Goal: Navigation & Orientation: Find specific page/section

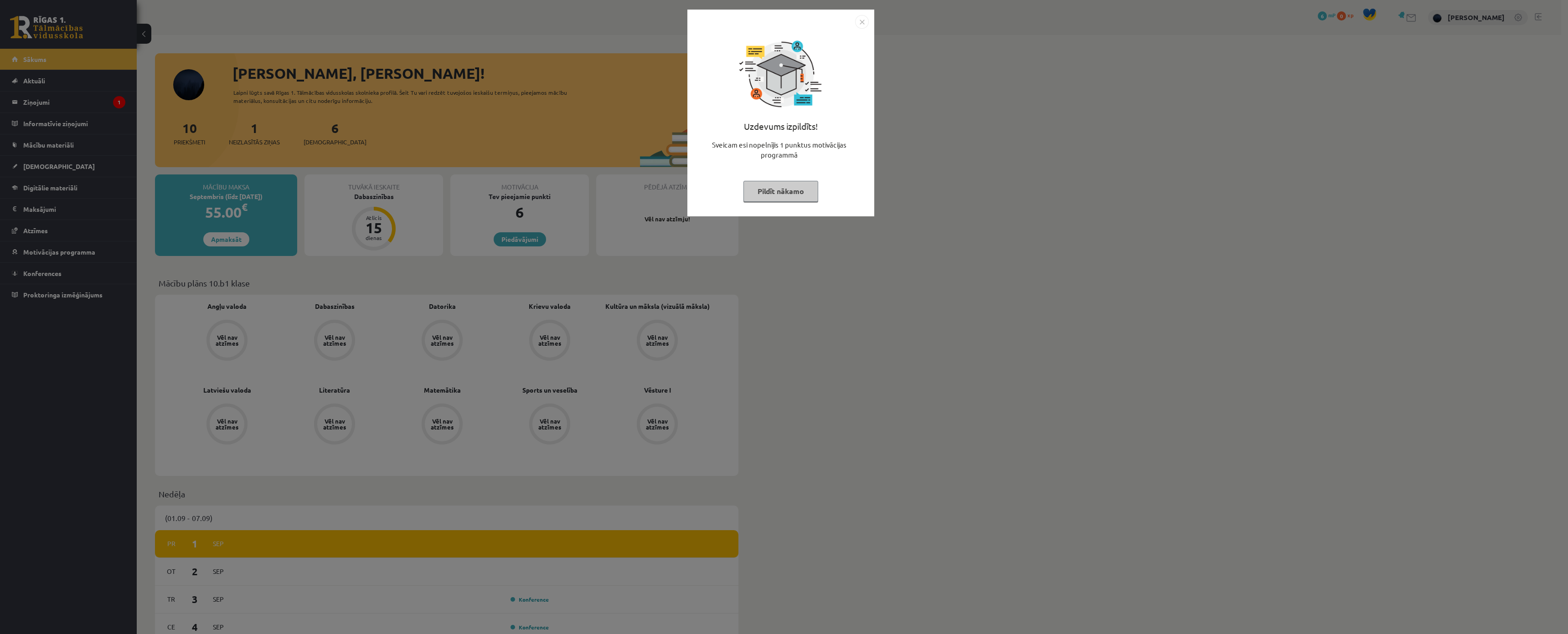
click at [805, 192] on button "Pildīt nākamo" at bounding box center [780, 191] width 75 height 21
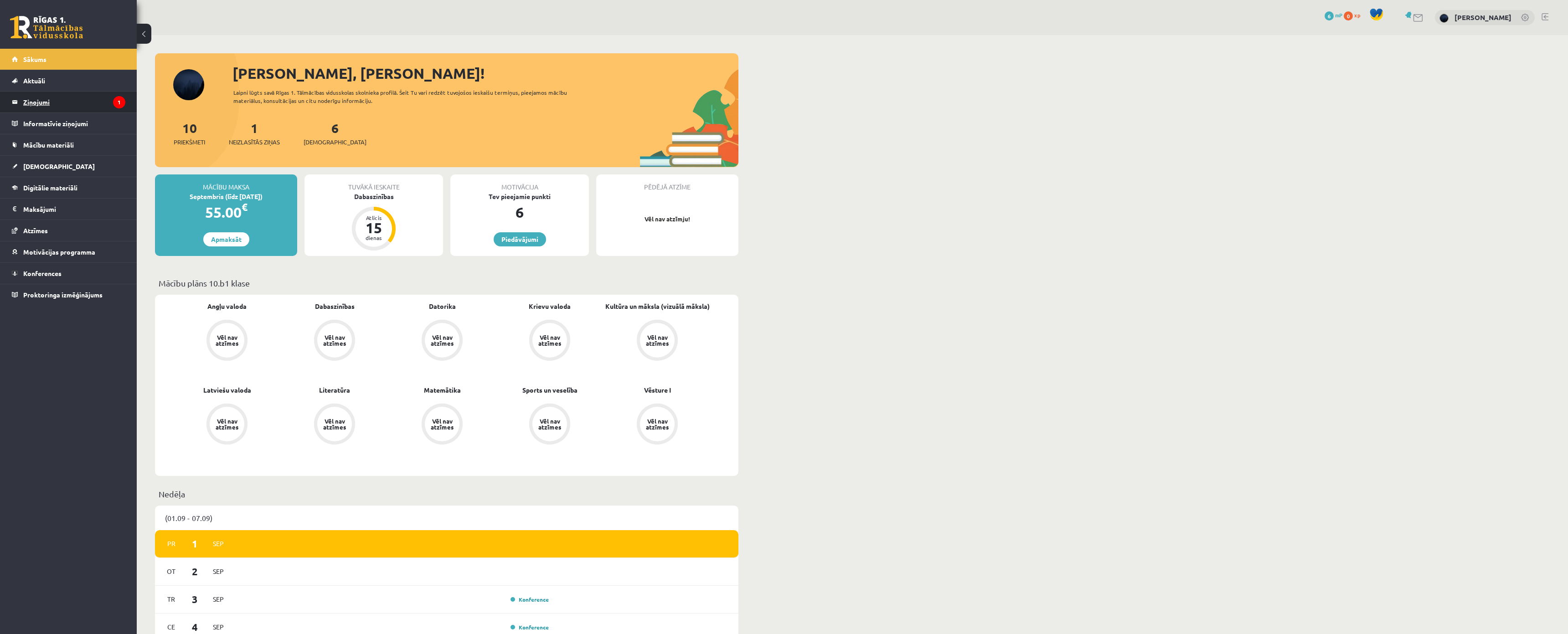
drag, startPoint x: 77, startPoint y: 113, endPoint x: 73, endPoint y: 102, distance: 11.7
click at [77, 113] on li "Informatīvie ziņojumi 0" at bounding box center [68, 124] width 137 height 21
click at [72, 100] on legend "Ziņojumi 1" at bounding box center [74, 102] width 102 height 21
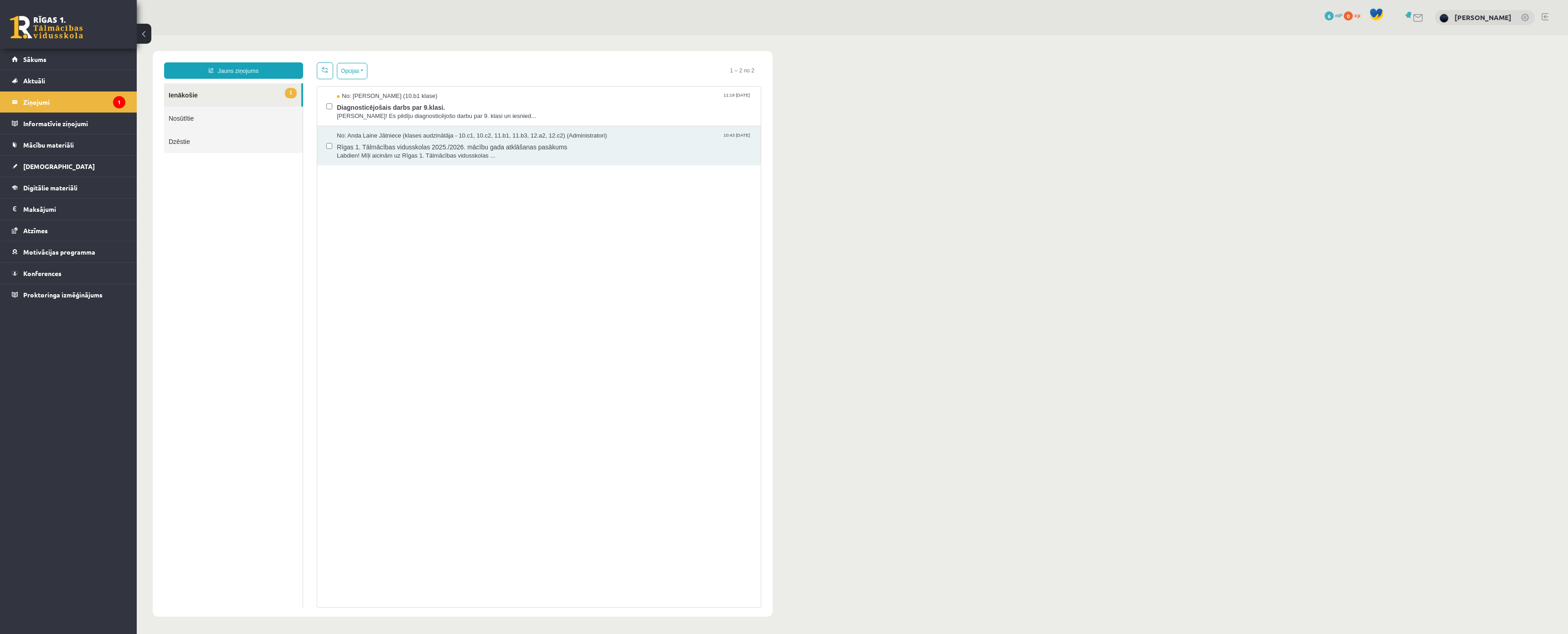
click at [214, 92] on link "1 Ienākošie" at bounding box center [233, 95] width 137 height 23
click at [395, 106] on span "Diagnosticējošais darbs par 9.klasi." at bounding box center [544, 106] width 415 height 12
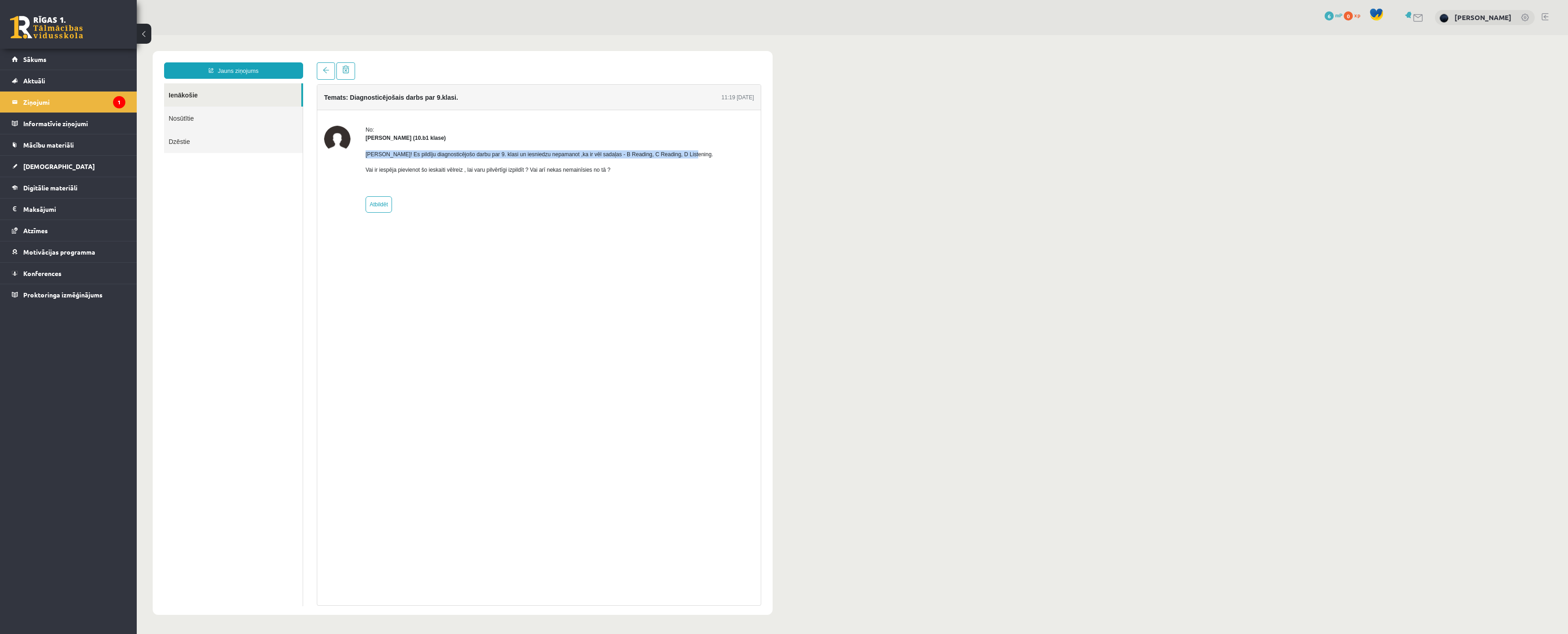
drag, startPoint x: 361, startPoint y: 153, endPoint x: 690, endPoint y: 156, distance: 329.0
click at [690, 156] on div "No: [PERSON_NAME] (10.b1 klase) [PERSON_NAME]! Es pildīju diagnosticējošo darbu…" at bounding box center [539, 169] width 430 height 87
click at [379, 139] on strong "[PERSON_NAME] (10.b1 klase)" at bounding box center [406, 138] width 80 height 6
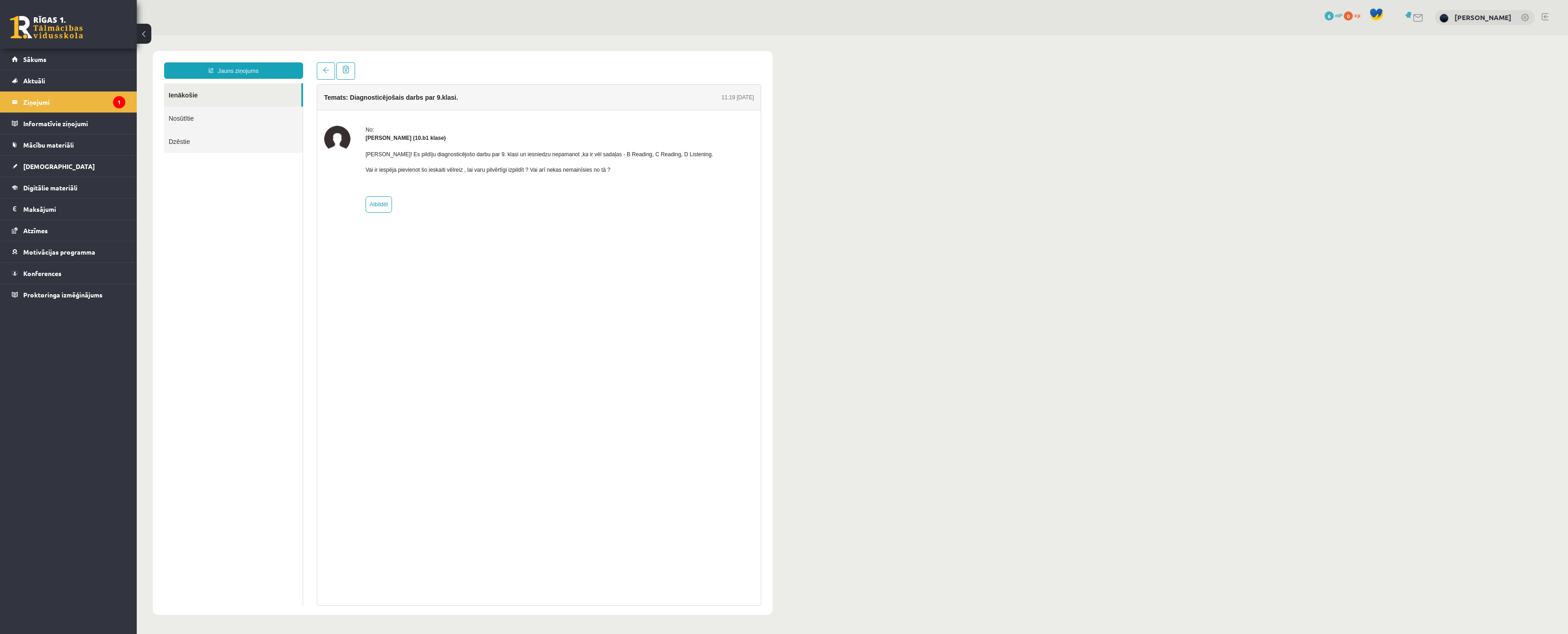
click at [369, 94] on h4 "Temats: Diagnosticējošais darbs par 9.klasi." at bounding box center [391, 97] width 134 height 7
click at [409, 171] on p "Vai ir iespēja pievienot šo ieskaiti vēlreiz , lai varu pilvērtīgi izpildīt ? V…" at bounding box center [539, 170] width 348 height 8
click at [400, 141] on strong "[PERSON_NAME] (10.b1 klase)" at bounding box center [406, 138] width 80 height 6
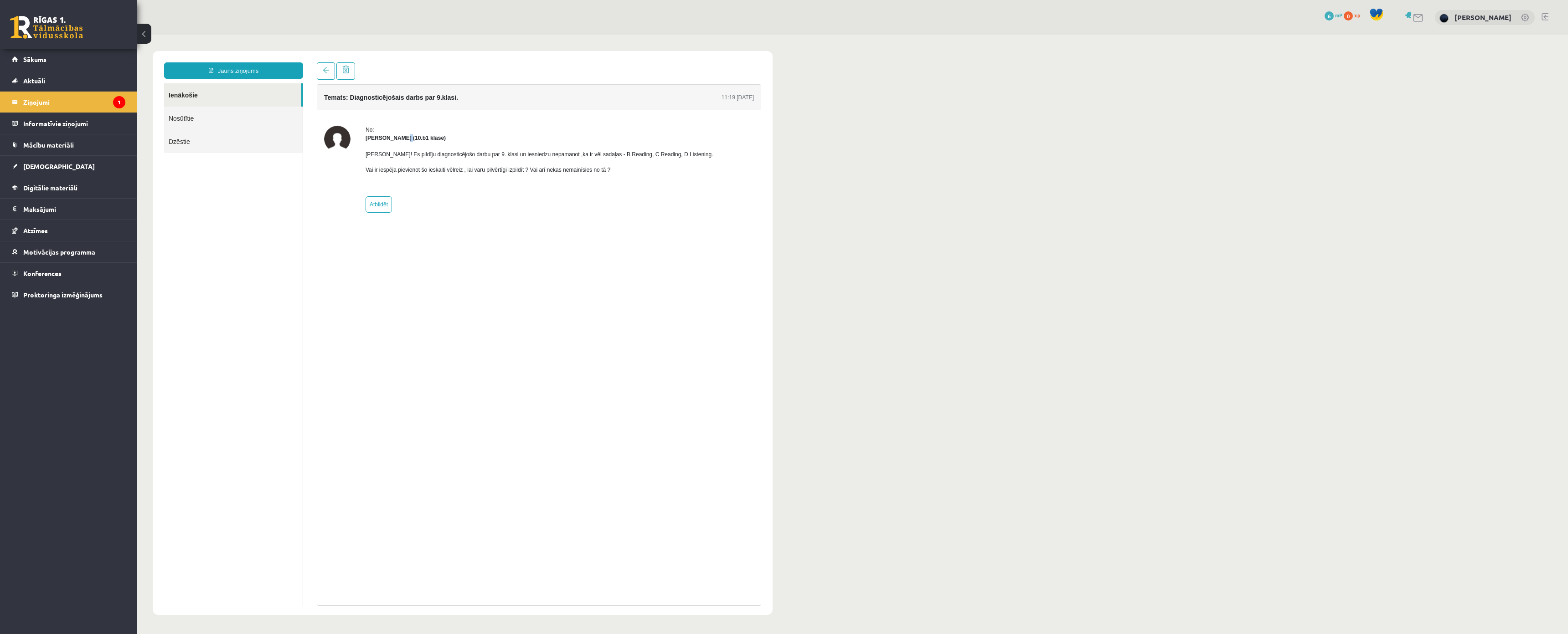
click at [400, 140] on strong "[PERSON_NAME] (10.b1 klase)" at bounding box center [406, 138] width 80 height 6
click at [431, 211] on div "No: [PERSON_NAME] (10.b1 klase) [PERSON_NAME]! Es pildīju diagnosticējošo darbu…" at bounding box center [539, 169] width 348 height 87
click at [398, 168] on p "Vai ir iespēja pievienot šo ieskaiti vēlreiz , lai varu pilvērtīgi izpildīt ? V…" at bounding box center [539, 170] width 348 height 8
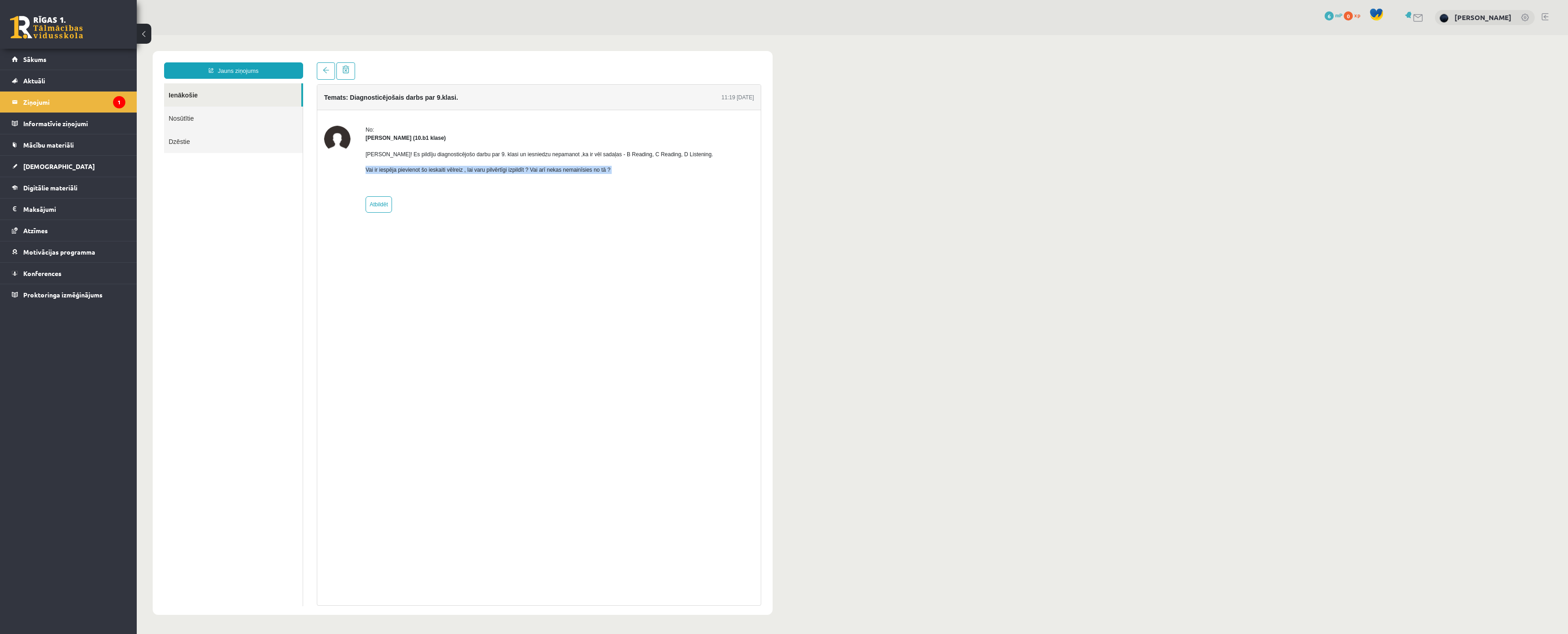
click at [398, 168] on p "Vai ir iespēja pievienot šo ieskaiti vēlreiz , lai varu pilvērtīgi izpildīt ? V…" at bounding box center [539, 170] width 348 height 8
click at [441, 249] on div "Temats: Diagnosticējošais darbs par 9.klasi. 11:19 [DATE] No: [PERSON_NAME] (10…" at bounding box center [539, 345] width 444 height 521
click at [103, 97] on legend "Ziņojumi 1" at bounding box center [74, 102] width 102 height 21
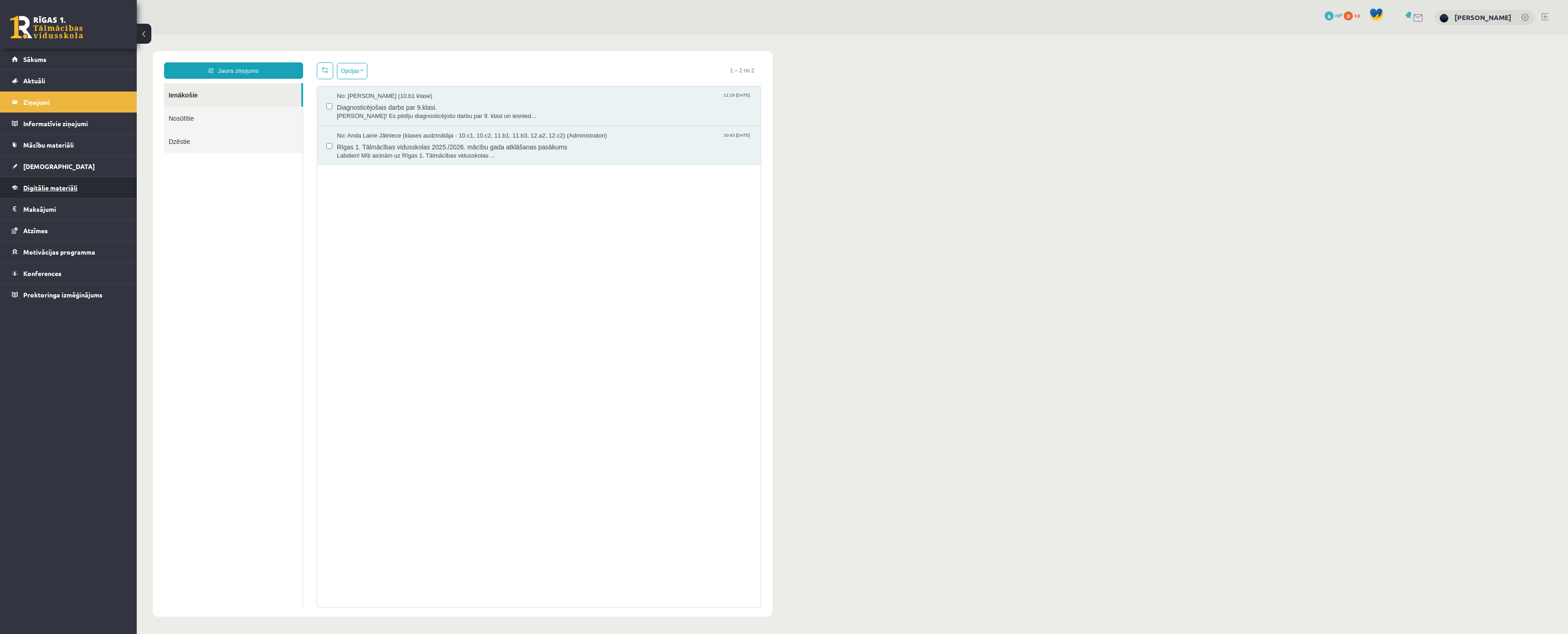
click at [72, 184] on span "Digitālie materiāli" at bounding box center [50, 187] width 54 height 8
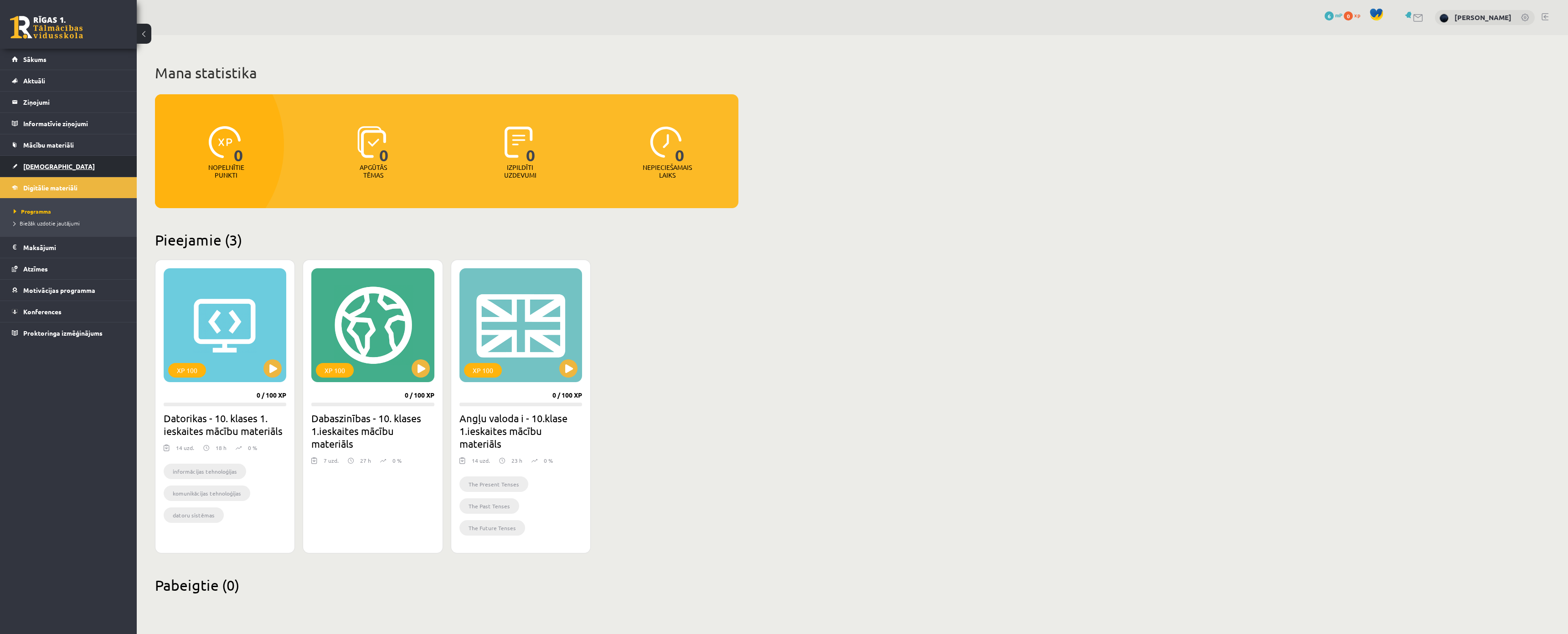
click at [61, 162] on link "[DEMOGRAPHIC_DATA]" at bounding box center [68, 166] width 113 height 21
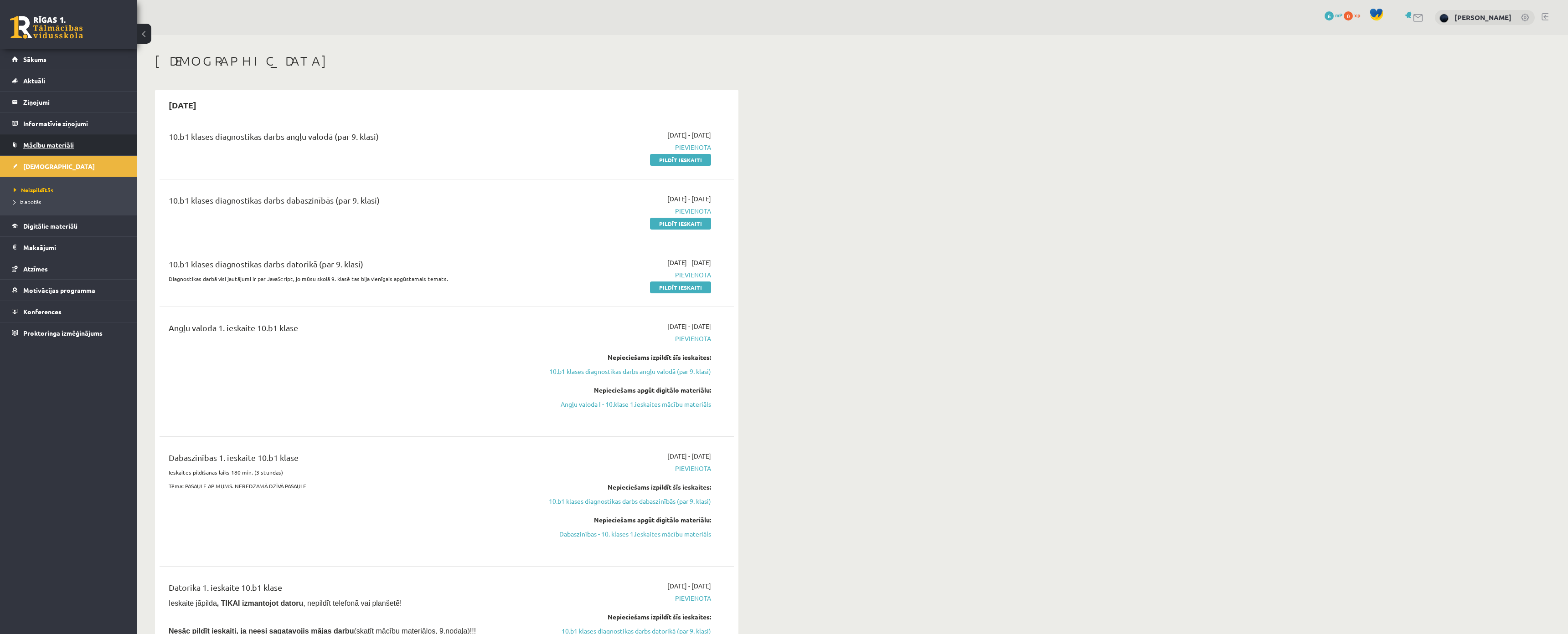
click at [56, 147] on span "Mācību materiāli" at bounding box center [48, 144] width 51 height 8
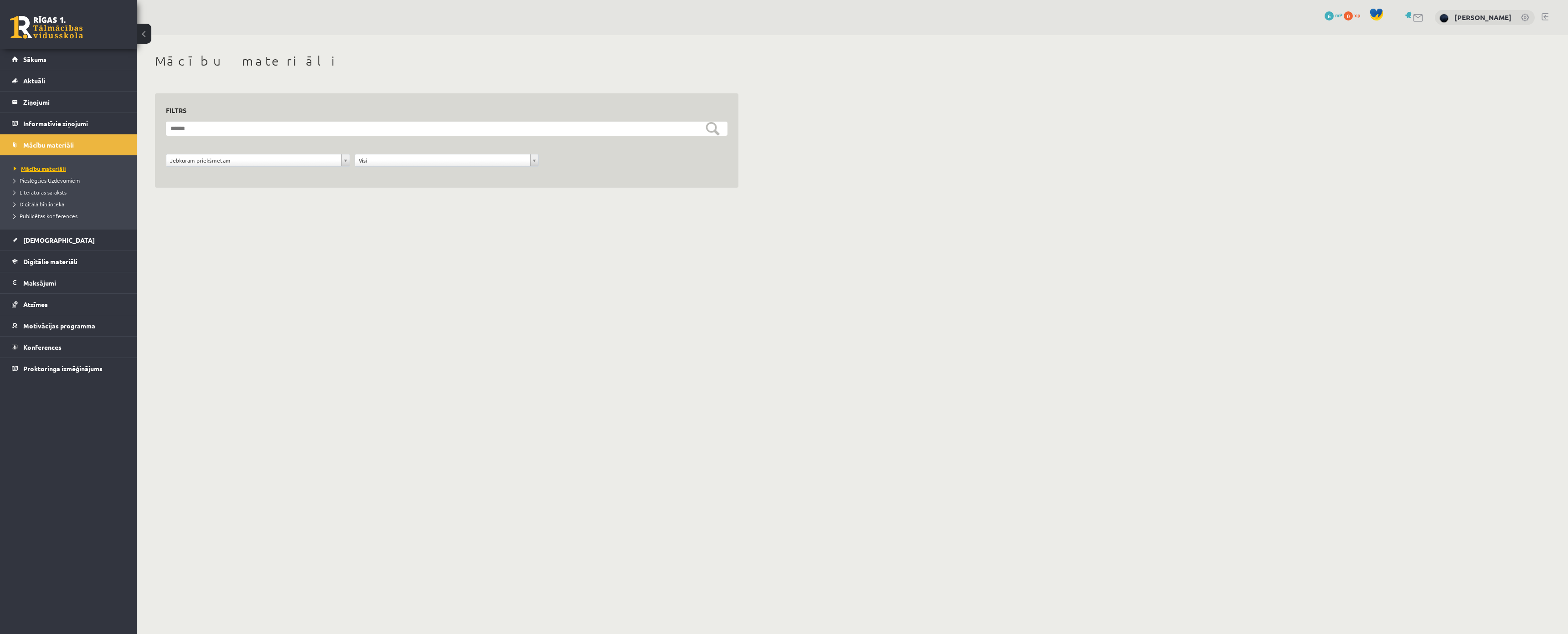
click at [58, 168] on span "Mācību materiāli" at bounding box center [40, 169] width 52 height 7
click at [57, 177] on link "Pieslēgties Uzdevumiem" at bounding box center [70, 180] width 114 height 8
click at [44, 366] on span "Proktoringa izmēģinājums" at bounding box center [63, 368] width 79 height 8
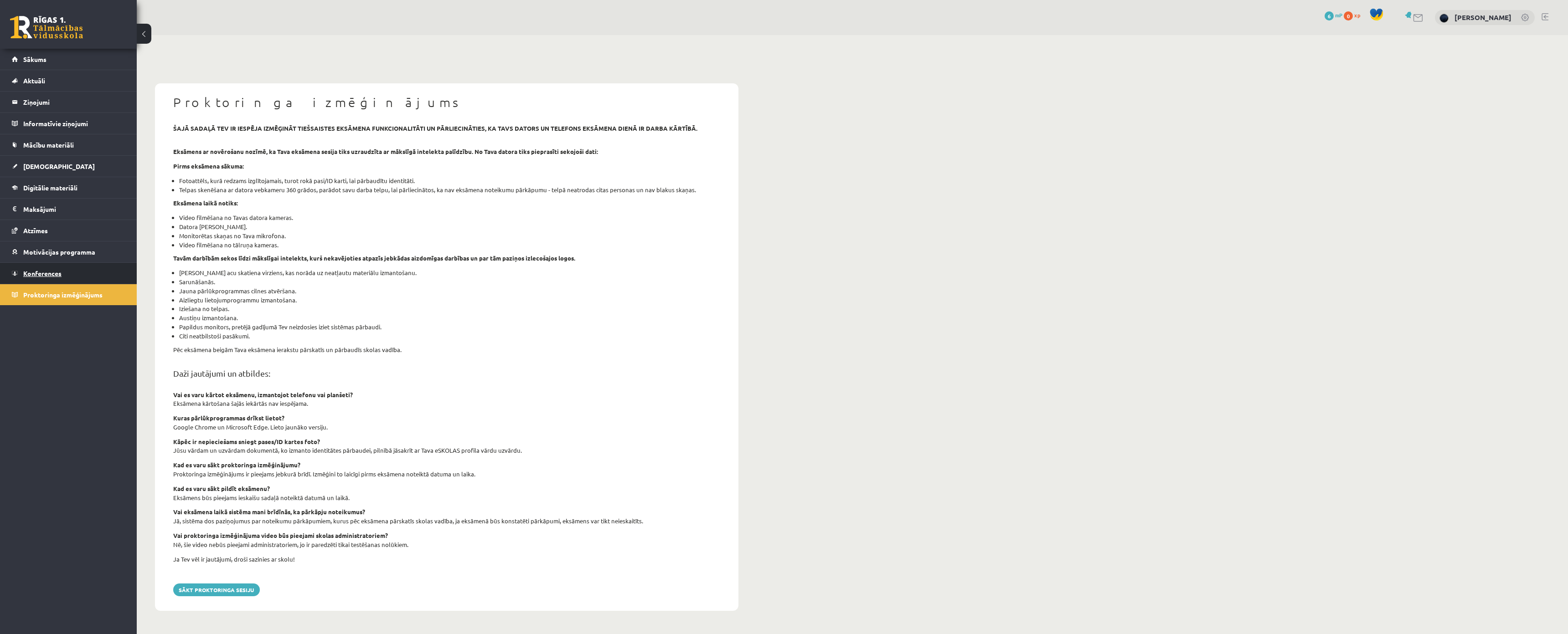
click at [33, 283] on link "Konferences" at bounding box center [68, 273] width 113 height 21
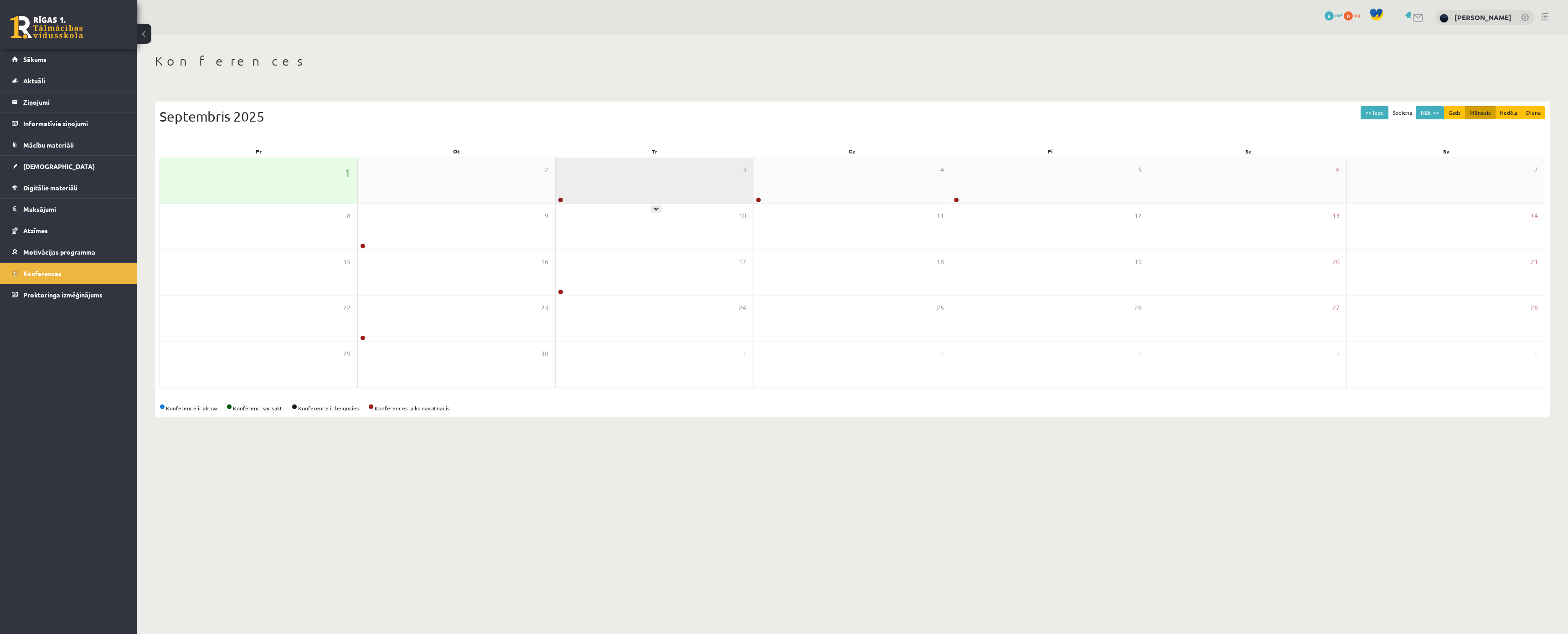
click at [589, 188] on div "3" at bounding box center [654, 181] width 197 height 46
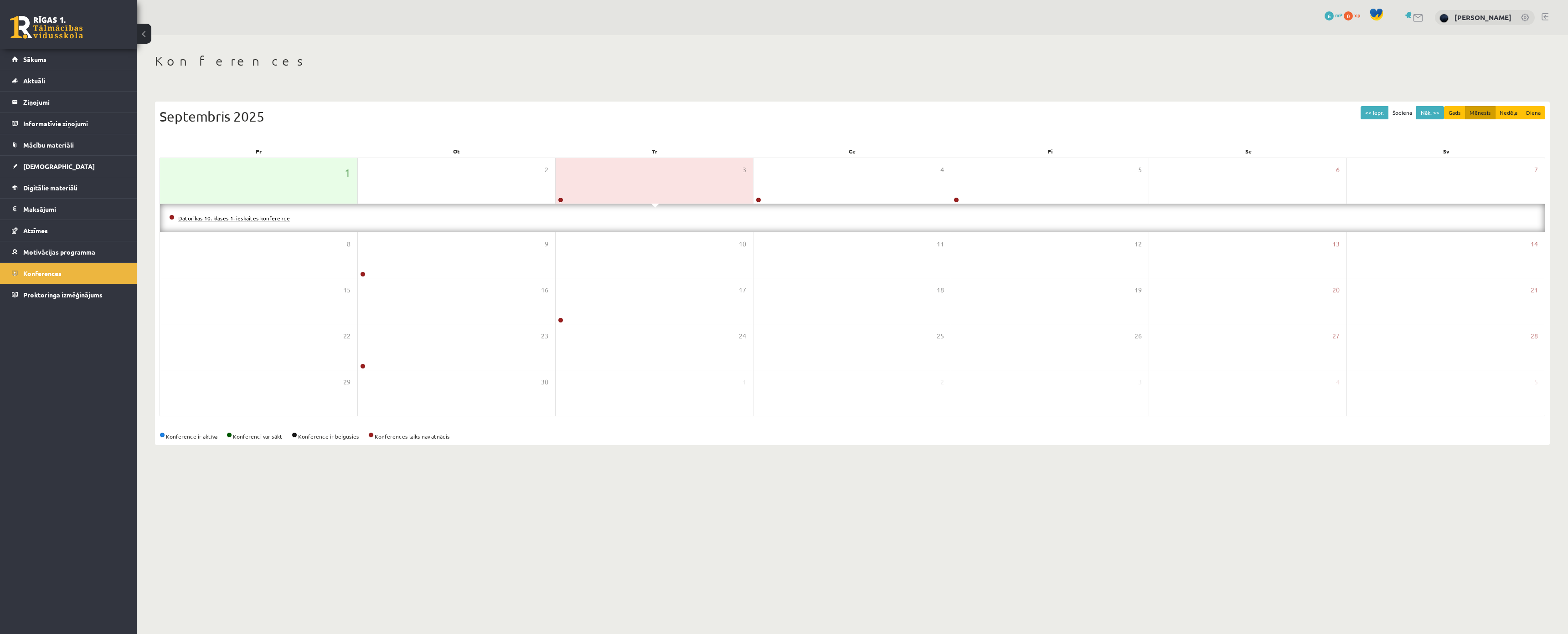
click at [254, 218] on link "Datorikas 10. klases 1. ieskaites konference" at bounding box center [234, 218] width 111 height 7
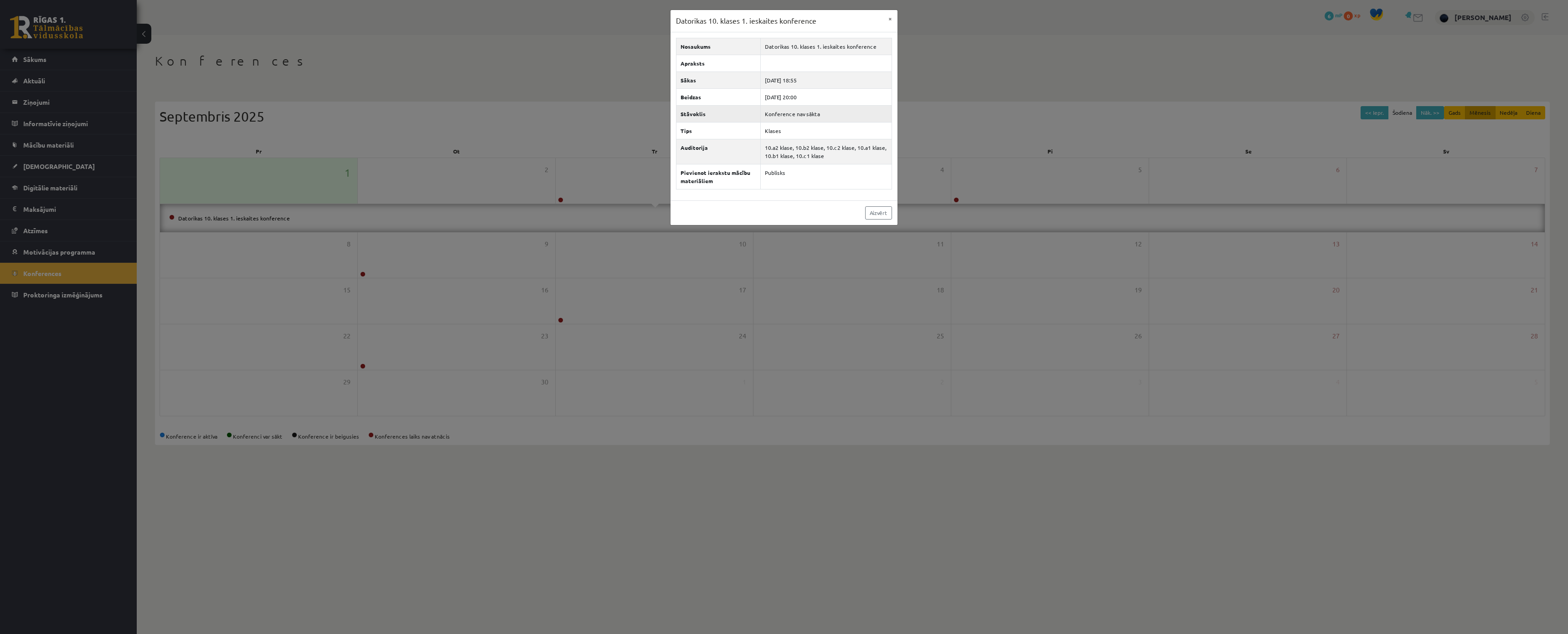
click at [778, 117] on td "Konference nav sākta" at bounding box center [826, 114] width 131 height 17
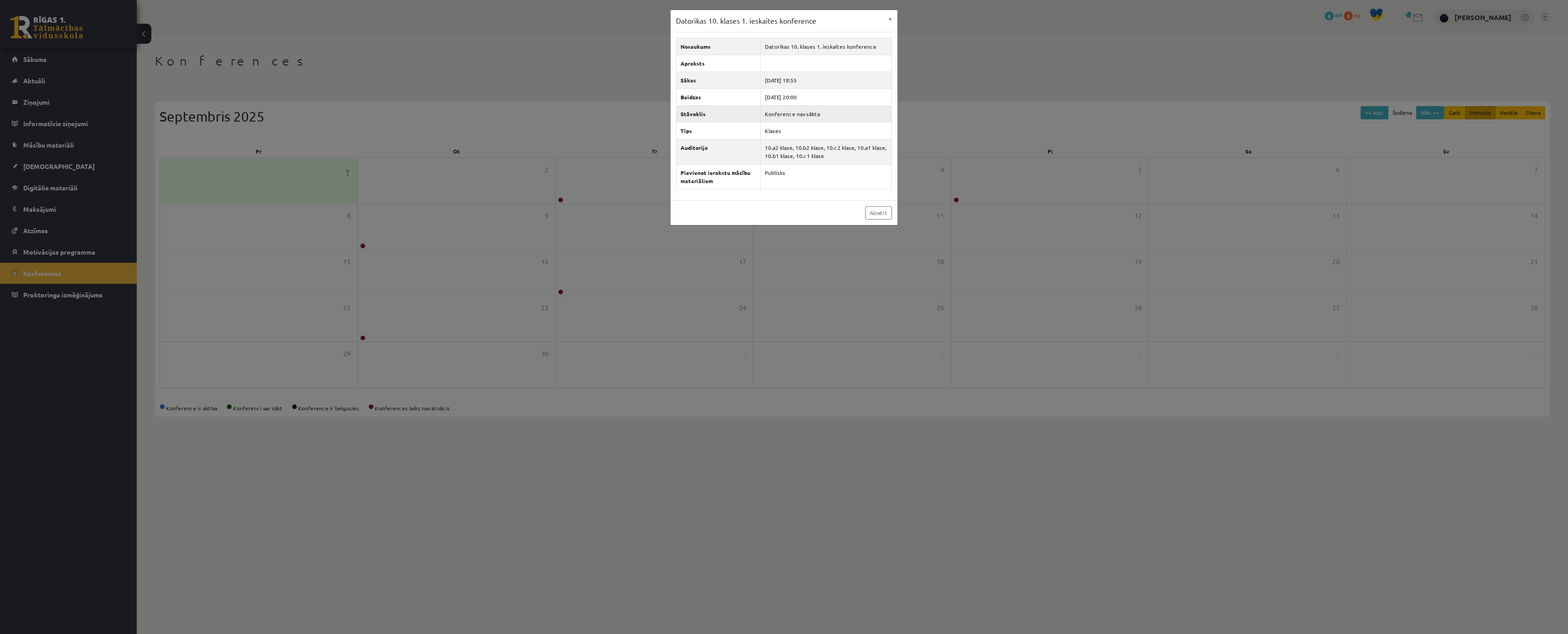
click at [777, 114] on td "Konference nav sākta" at bounding box center [826, 114] width 131 height 17
click at [790, 135] on td "Klases" at bounding box center [826, 131] width 131 height 17
click at [869, 214] on link "Aizvērt" at bounding box center [878, 213] width 27 height 13
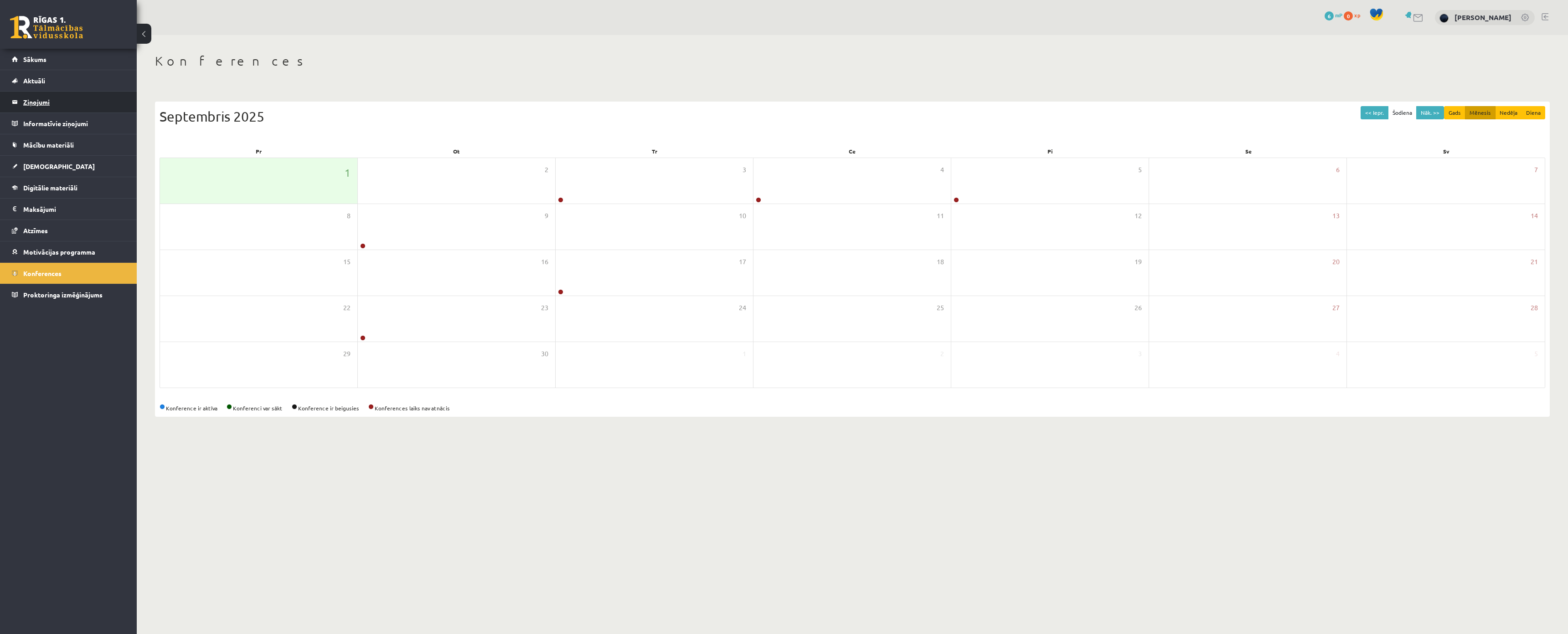
click at [58, 106] on legend "Ziņojumi 1" at bounding box center [74, 102] width 102 height 21
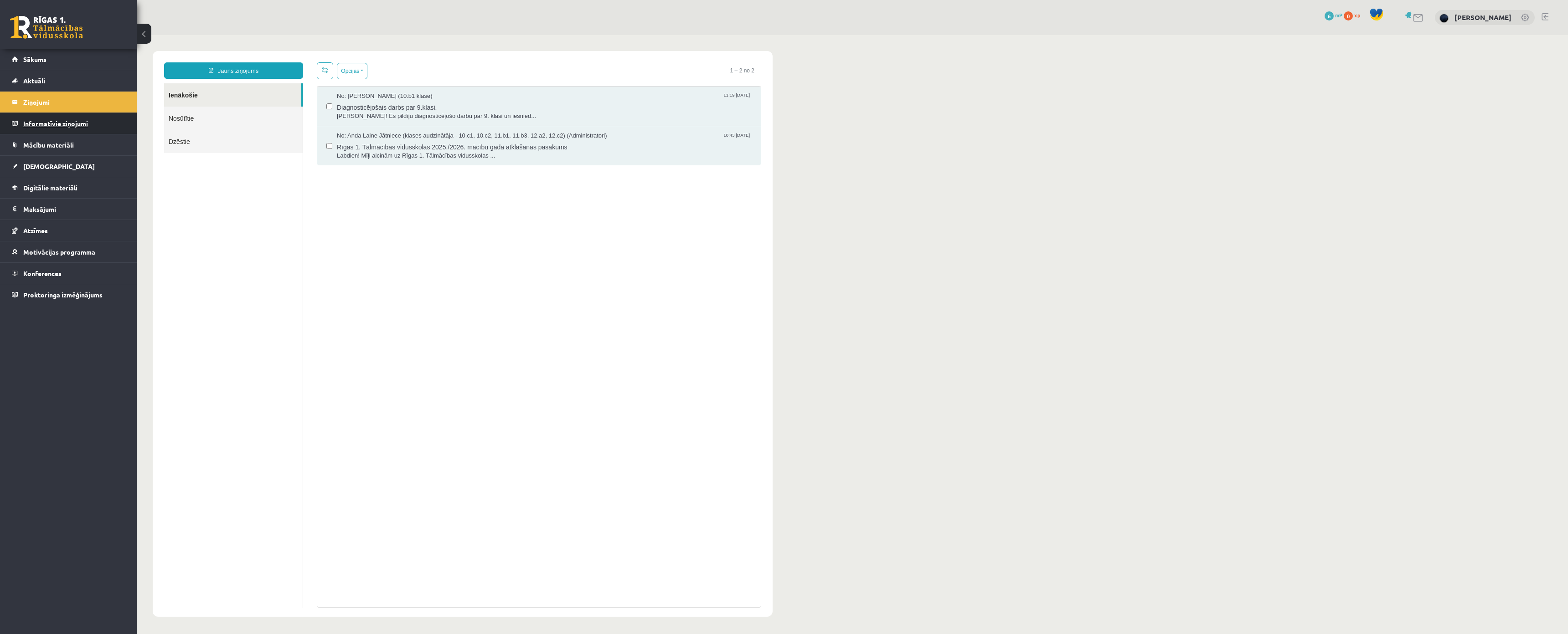
click at [60, 128] on legend "Informatīvie ziņojumi 0" at bounding box center [74, 124] width 102 height 21
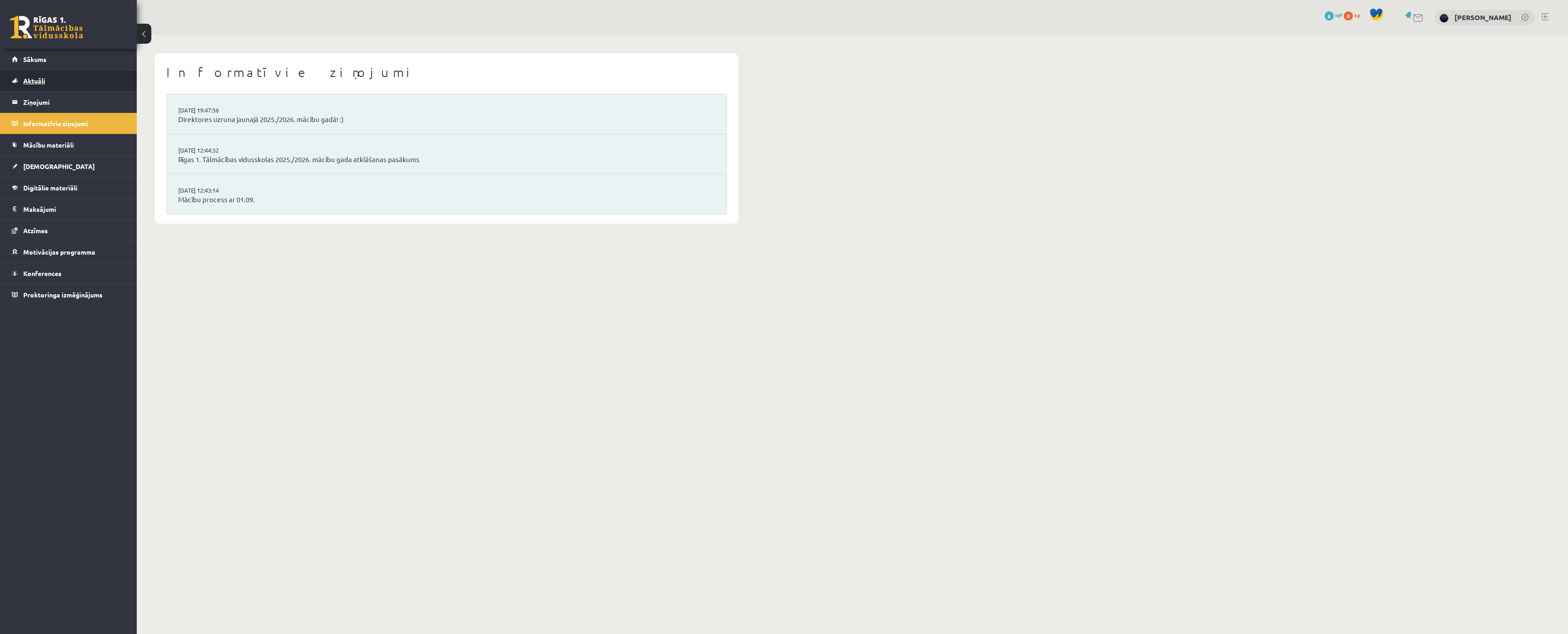
click at [75, 85] on link "Aktuāli" at bounding box center [68, 80] width 113 height 21
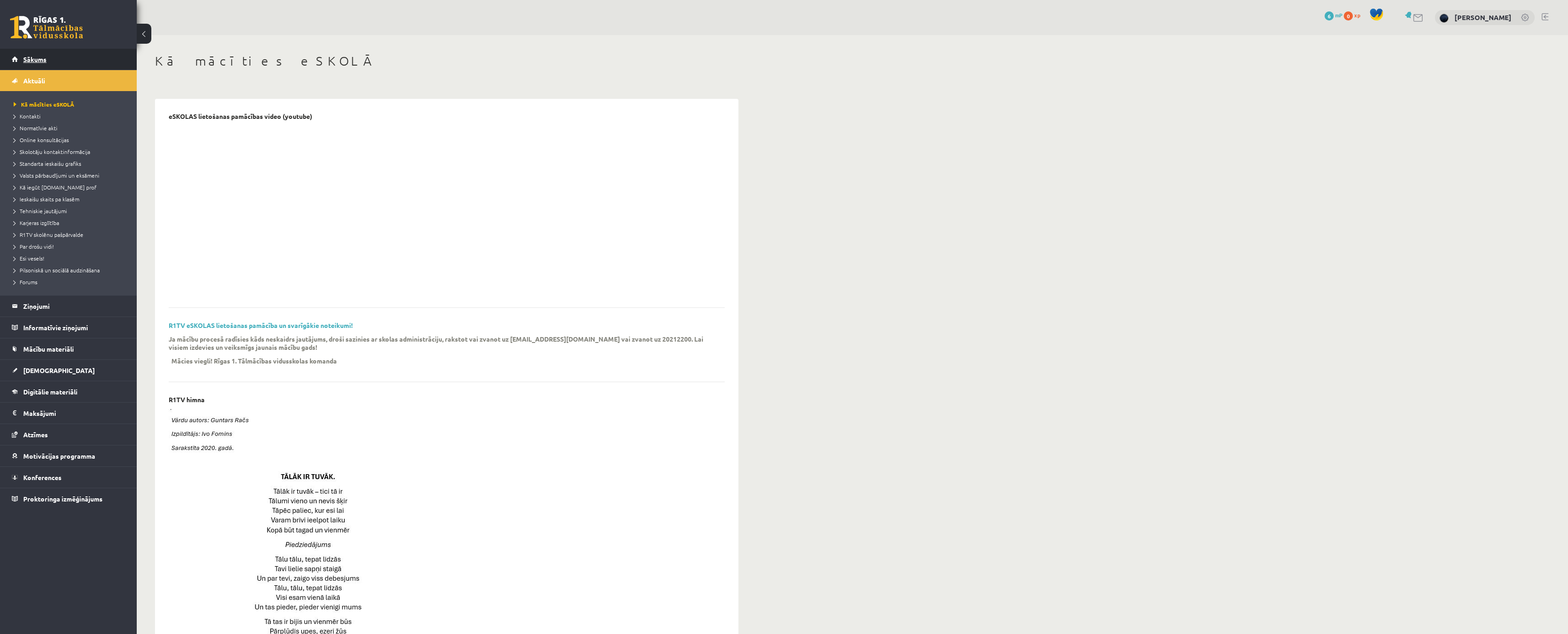
click at [62, 62] on link "Sākums" at bounding box center [68, 59] width 113 height 21
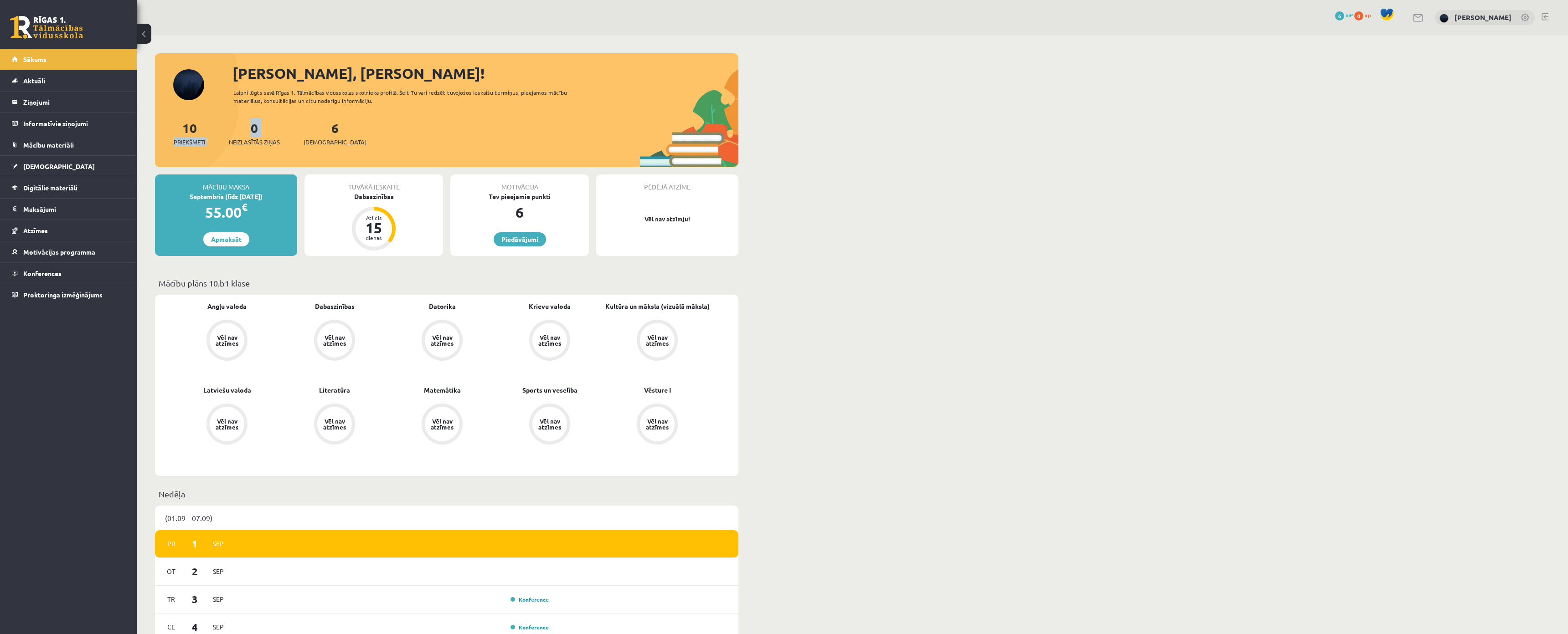
drag, startPoint x: 155, startPoint y: 141, endPoint x: 226, endPoint y: 144, distance: 71.1
click at [226, 144] on div "10 Priekšmeti 0 Neizlasītās ziņas 6 Ieskaites" at bounding box center [447, 143] width 584 height 49
click at [174, 134] on div "10 Priekšmeti" at bounding box center [189, 133] width 32 height 28
click at [186, 144] on span "Priekšmeti" at bounding box center [189, 142] width 32 height 9
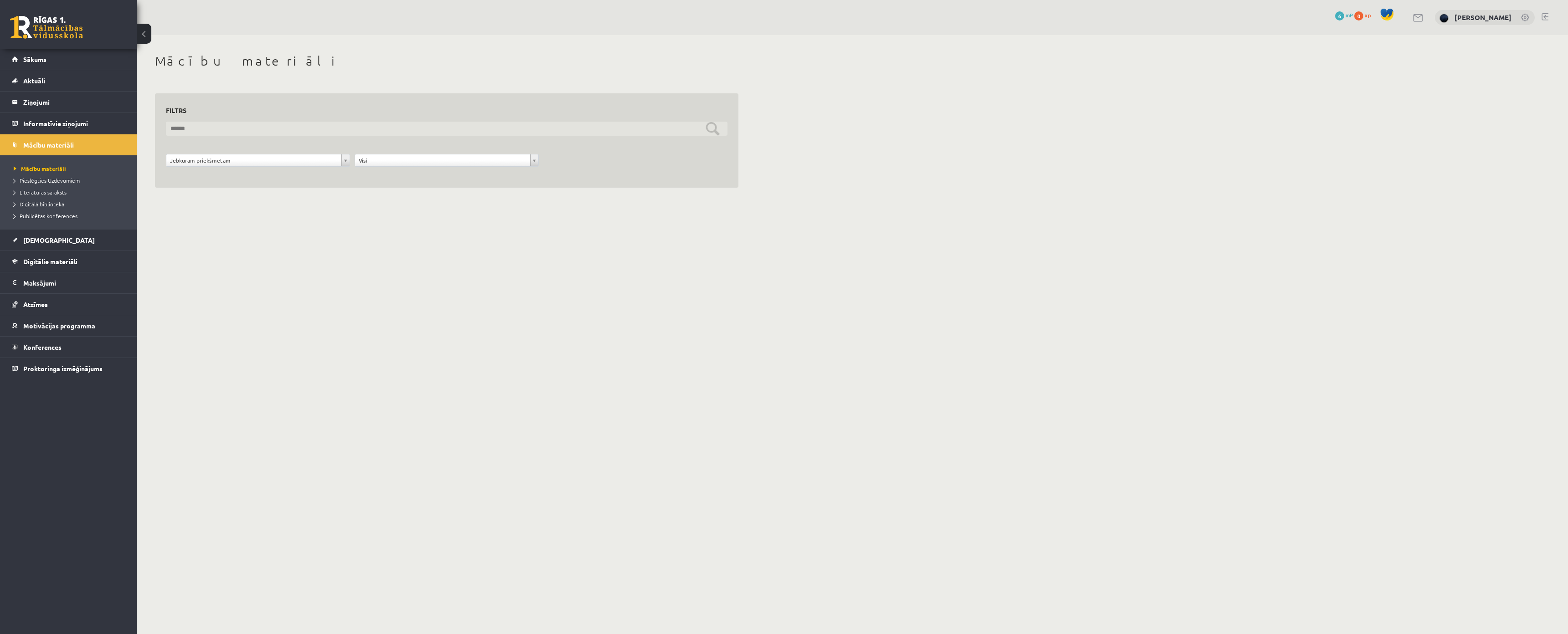
click at [195, 131] on input "text" at bounding box center [447, 128] width 562 height 14
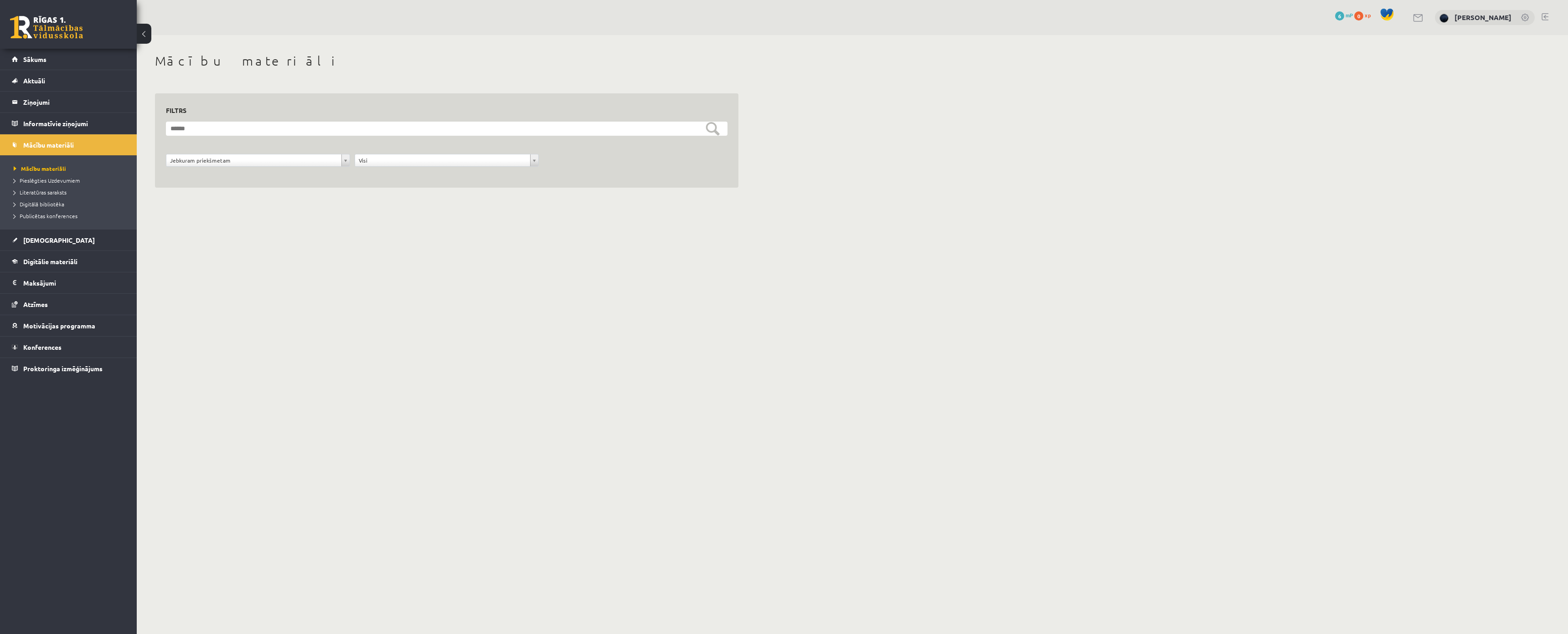
click at [183, 152] on form "**********" at bounding box center [447, 149] width 562 height 55
drag, startPoint x: 384, startPoint y: 158, endPoint x: 369, endPoint y: 156, distance: 15.1
drag, startPoint x: 244, startPoint y: 151, endPoint x: 248, endPoint y: 159, distance: 8.9
click at [247, 154] on form "**********" at bounding box center [447, 149] width 562 height 55
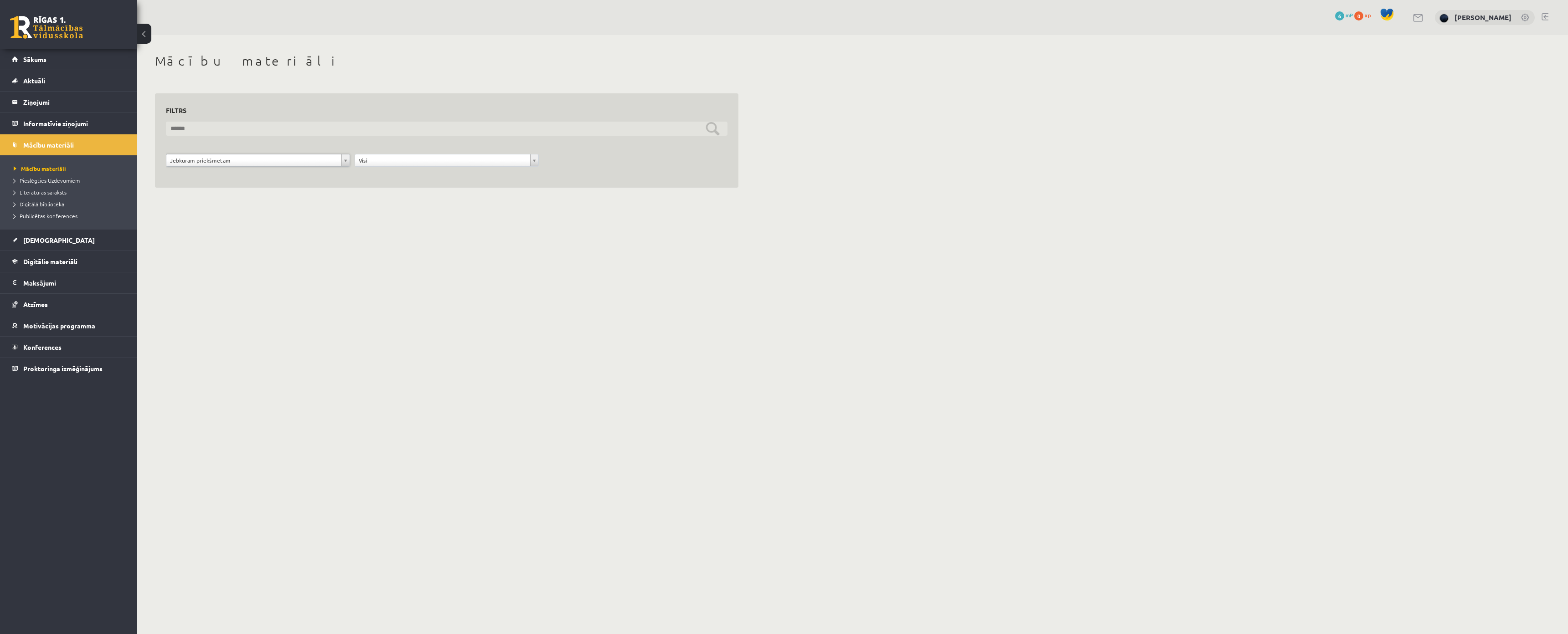
click at [275, 135] on input "text" at bounding box center [447, 128] width 562 height 14
click at [705, 130] on input "text" at bounding box center [447, 128] width 562 height 14
click at [721, 133] on input "text" at bounding box center [447, 128] width 562 height 14
type input "*****"
